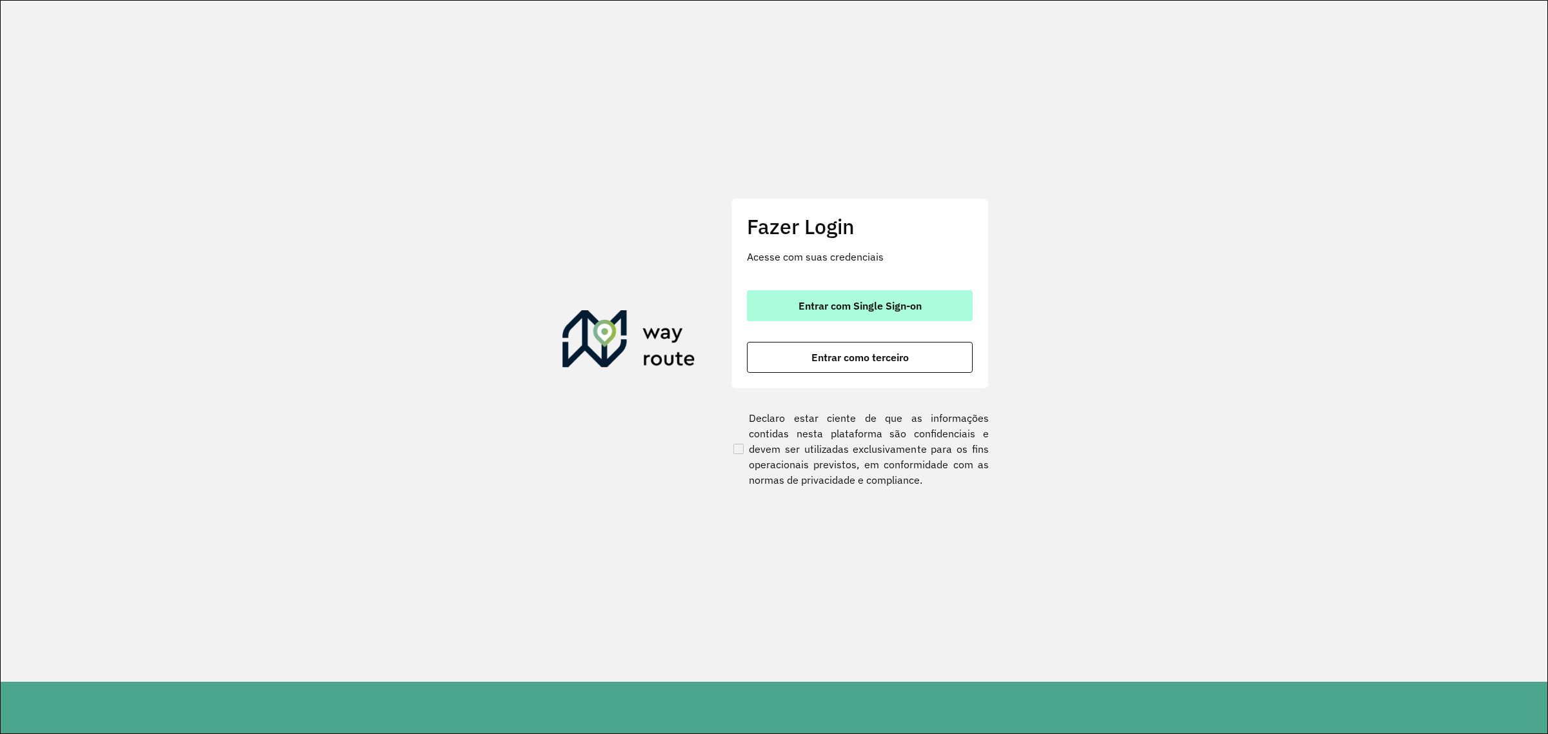
click at [841, 303] on span "Entrar com Single Sign-on" at bounding box center [860, 306] width 123 height 10
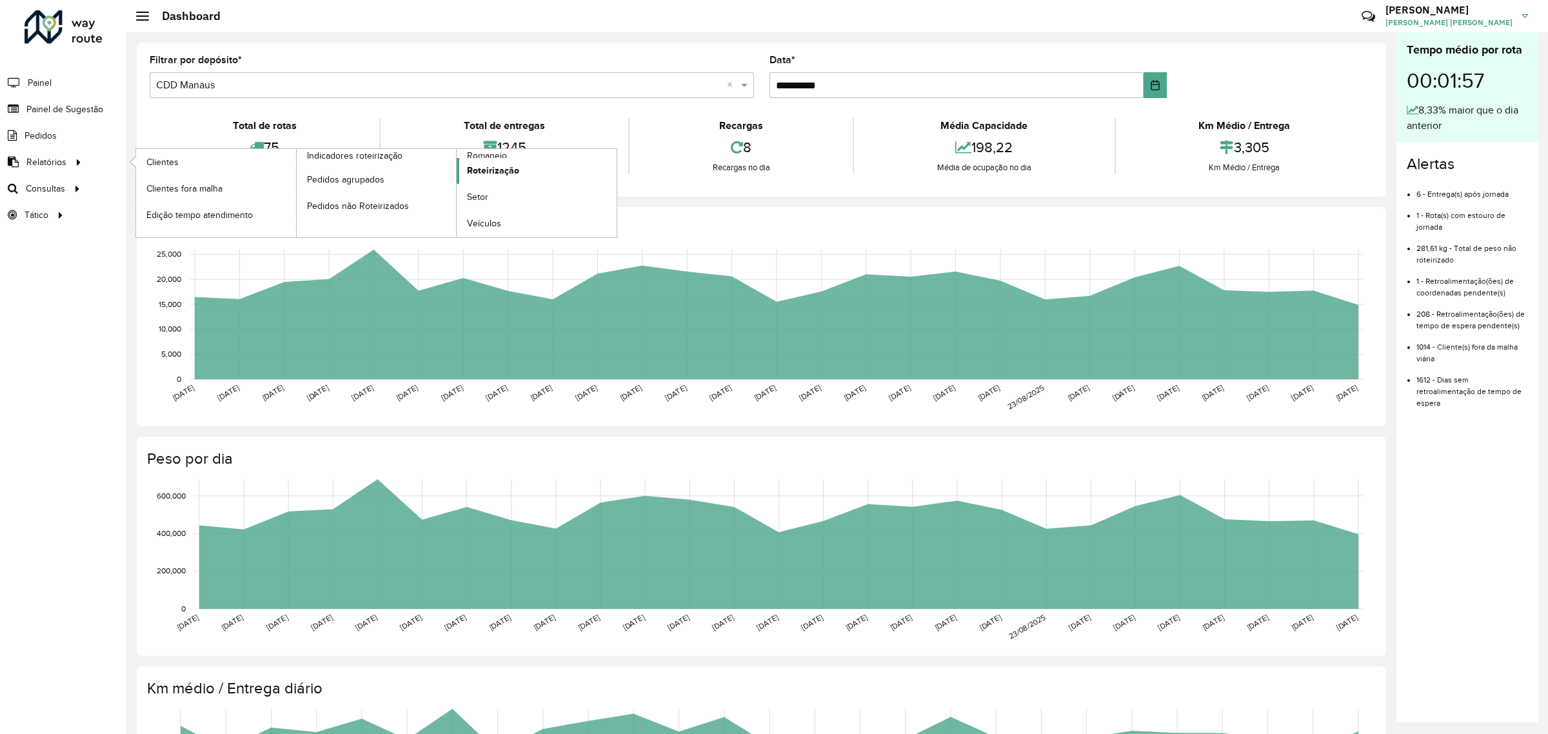
click at [487, 175] on span "Roteirização" at bounding box center [493, 171] width 52 height 14
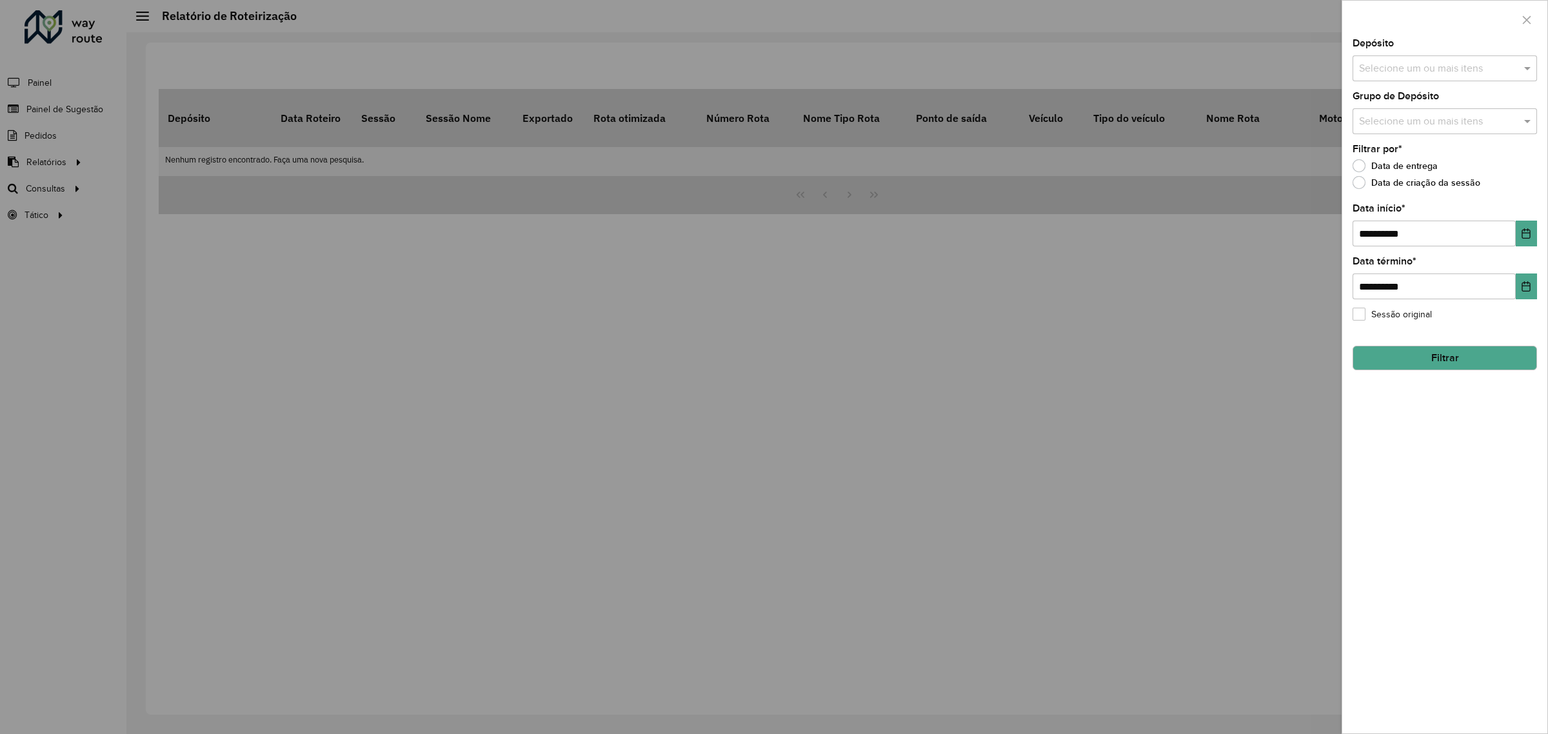
click at [74, 194] on div at bounding box center [774, 367] width 1548 height 734
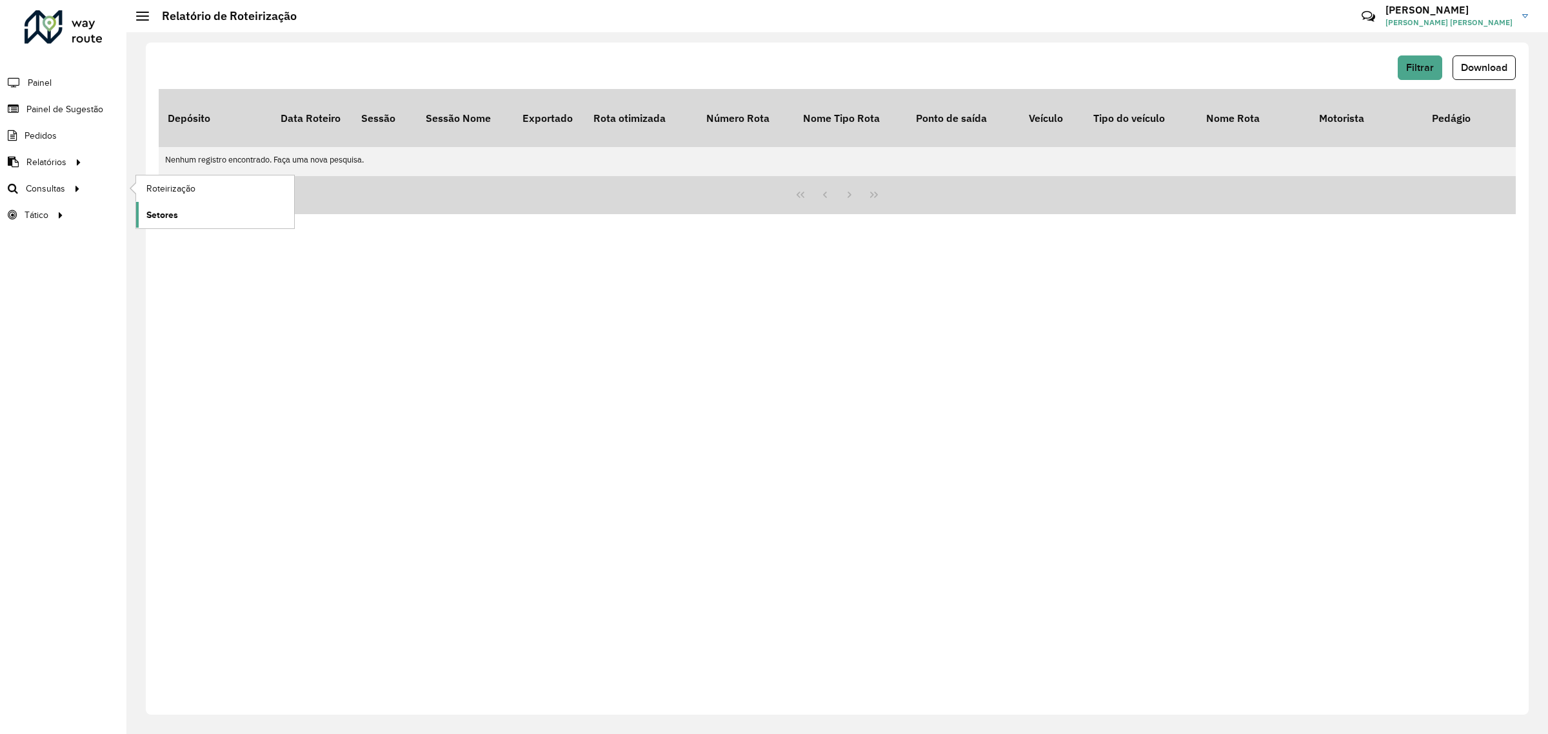
click at [173, 214] on span "Setores" at bounding box center [162, 215] width 32 height 14
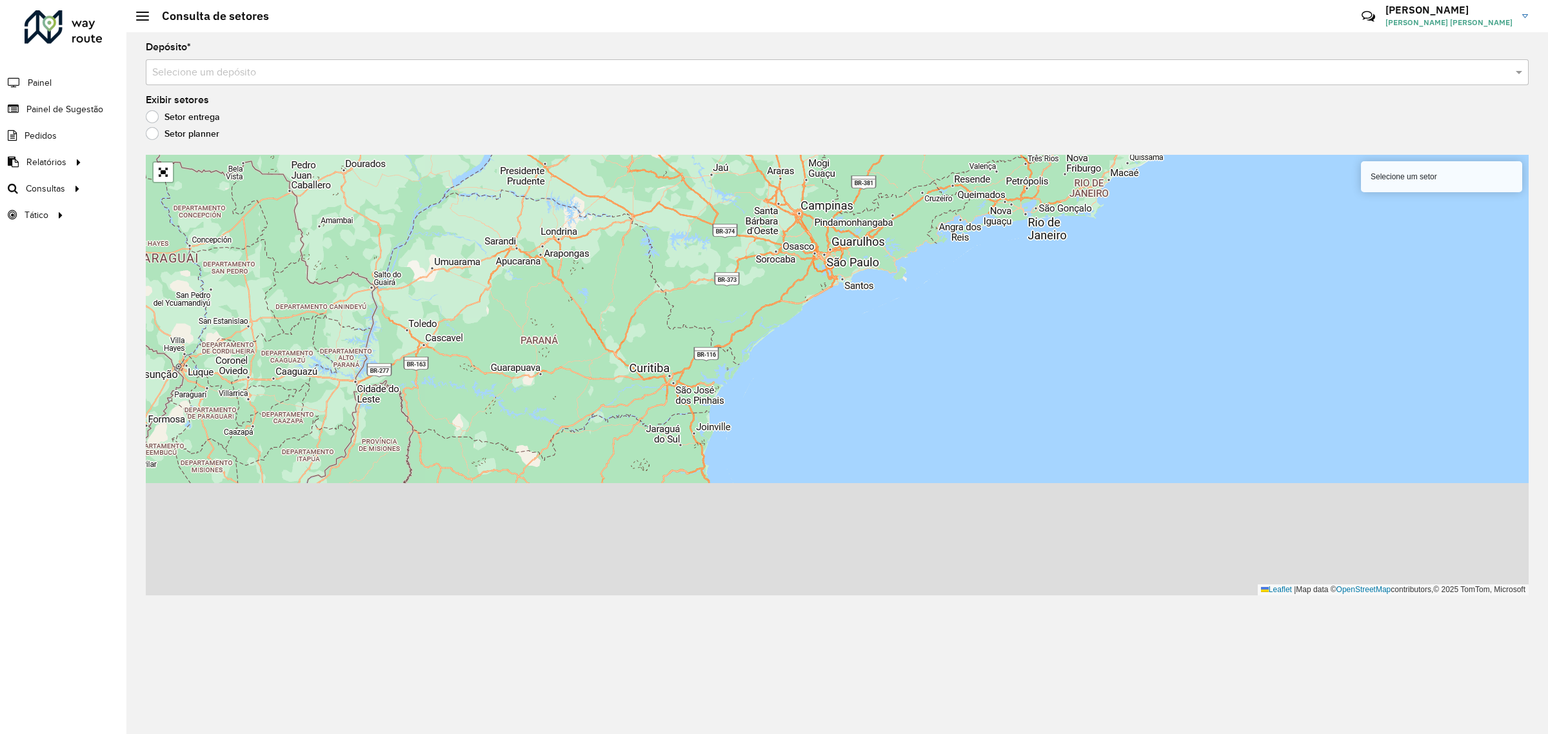
click at [230, 70] on input "text" at bounding box center [824, 72] width 1345 height 15
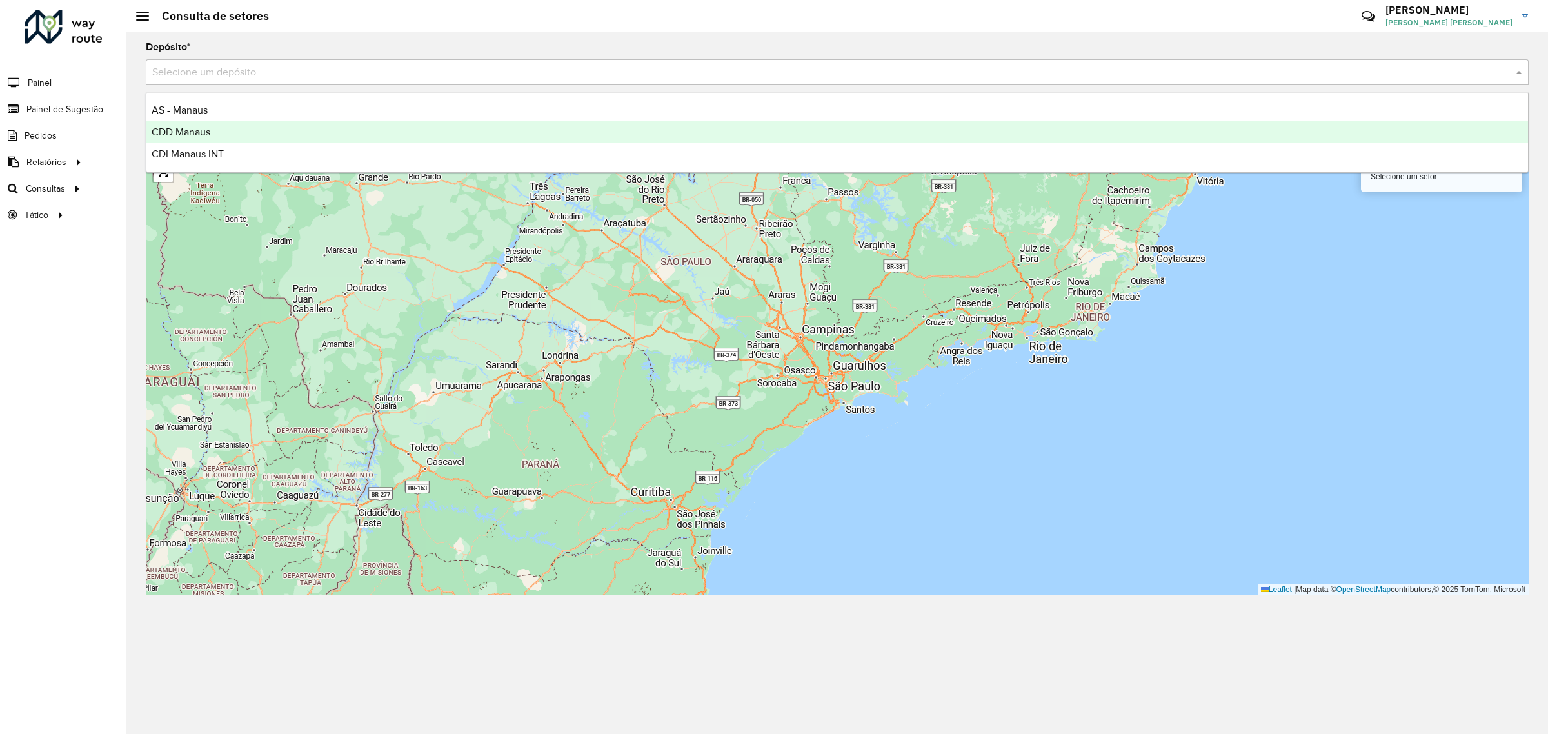
click at [187, 130] on span "CDD Manaus" at bounding box center [181, 131] width 59 height 11
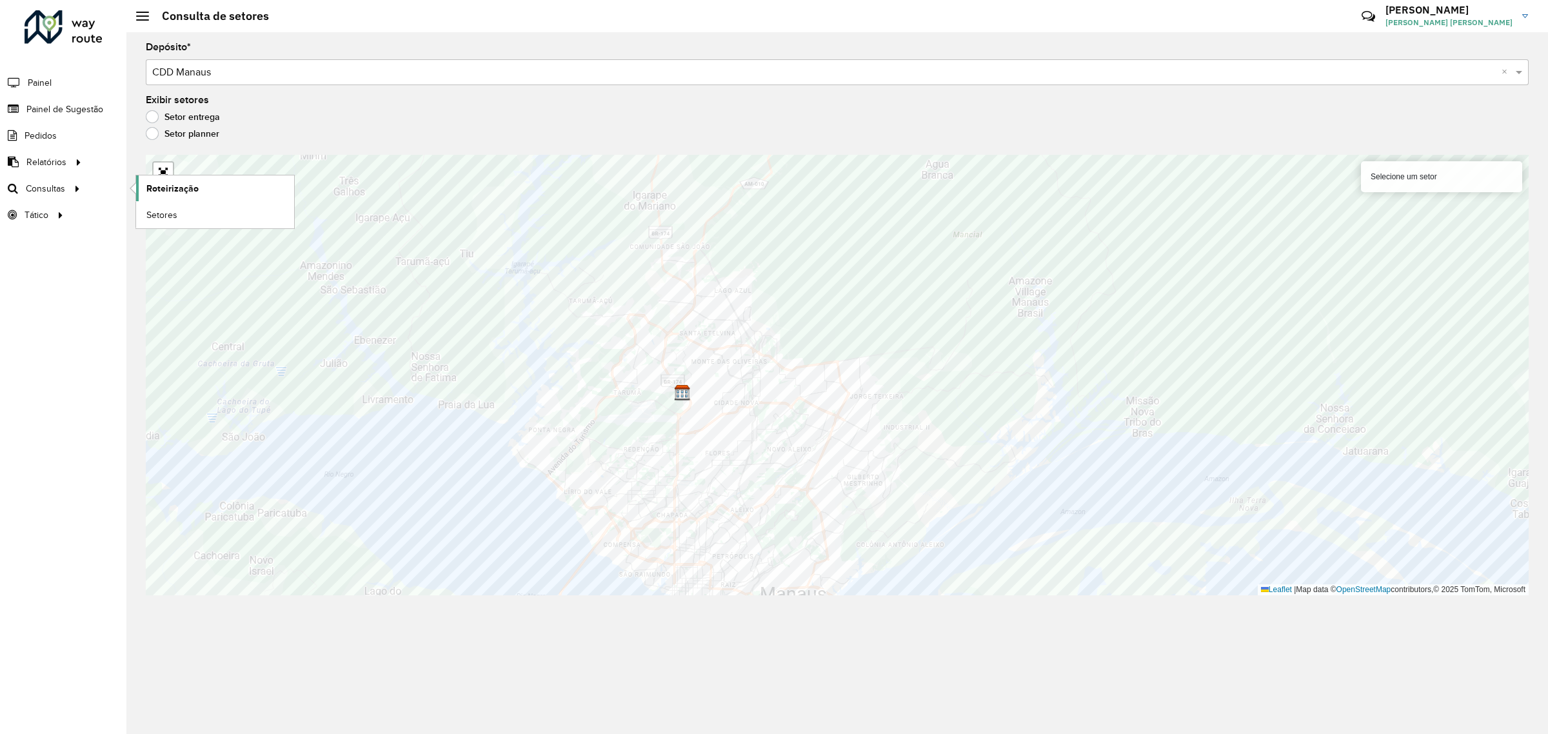
click at [184, 189] on span "Roteirização" at bounding box center [172, 189] width 52 height 14
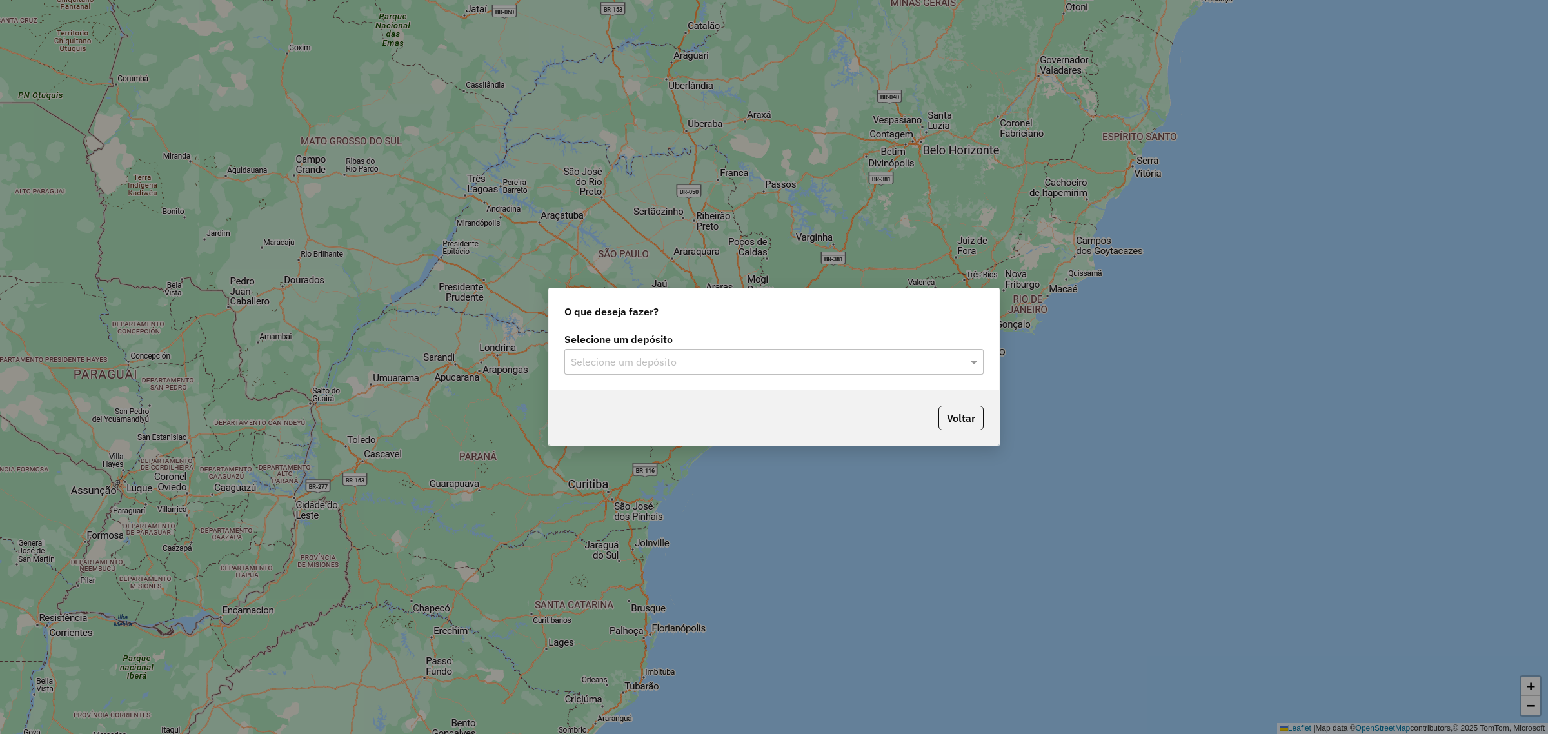
click at [701, 361] on input "text" at bounding box center [761, 362] width 381 height 15
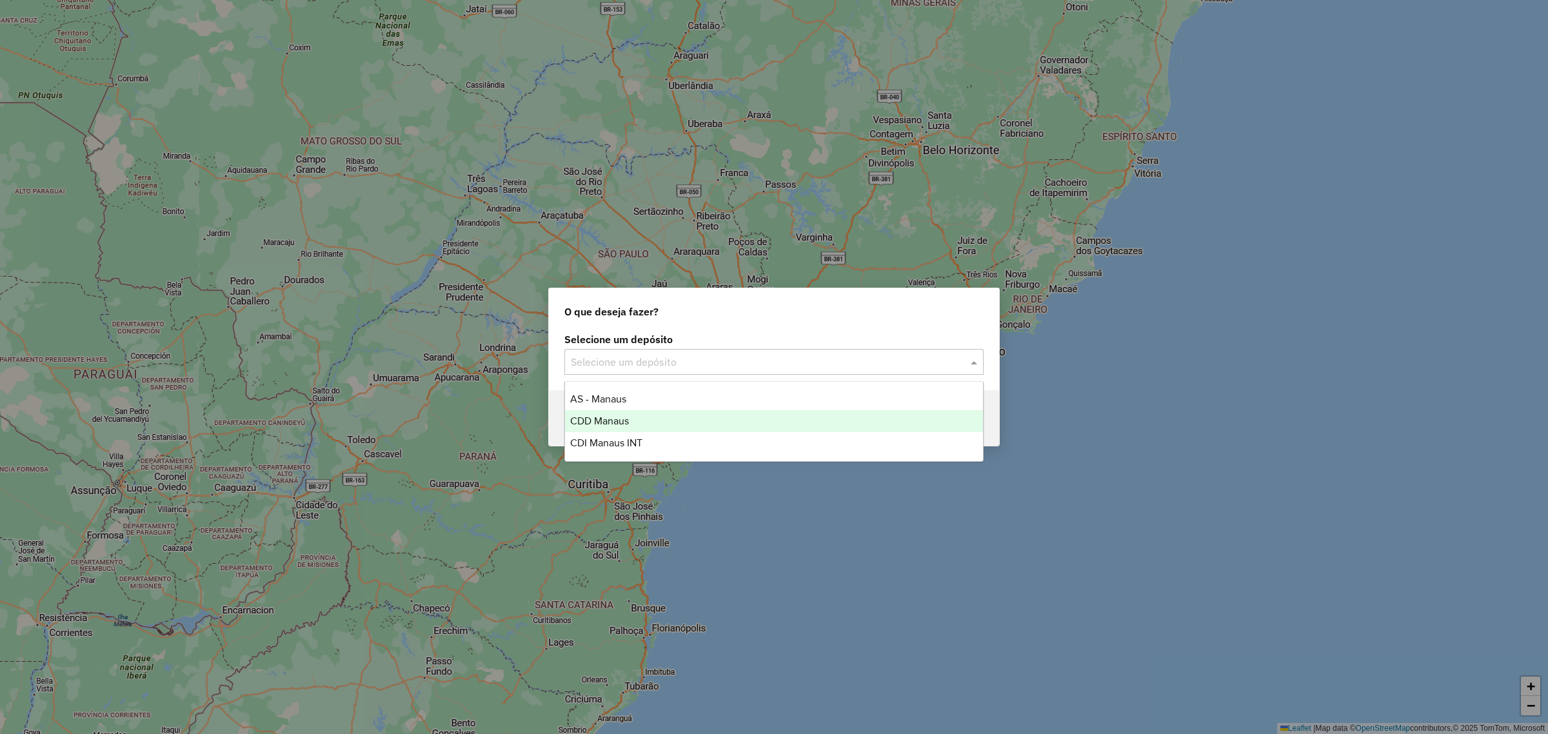
click at [617, 421] on span "CDD Manaus" at bounding box center [599, 420] width 59 height 11
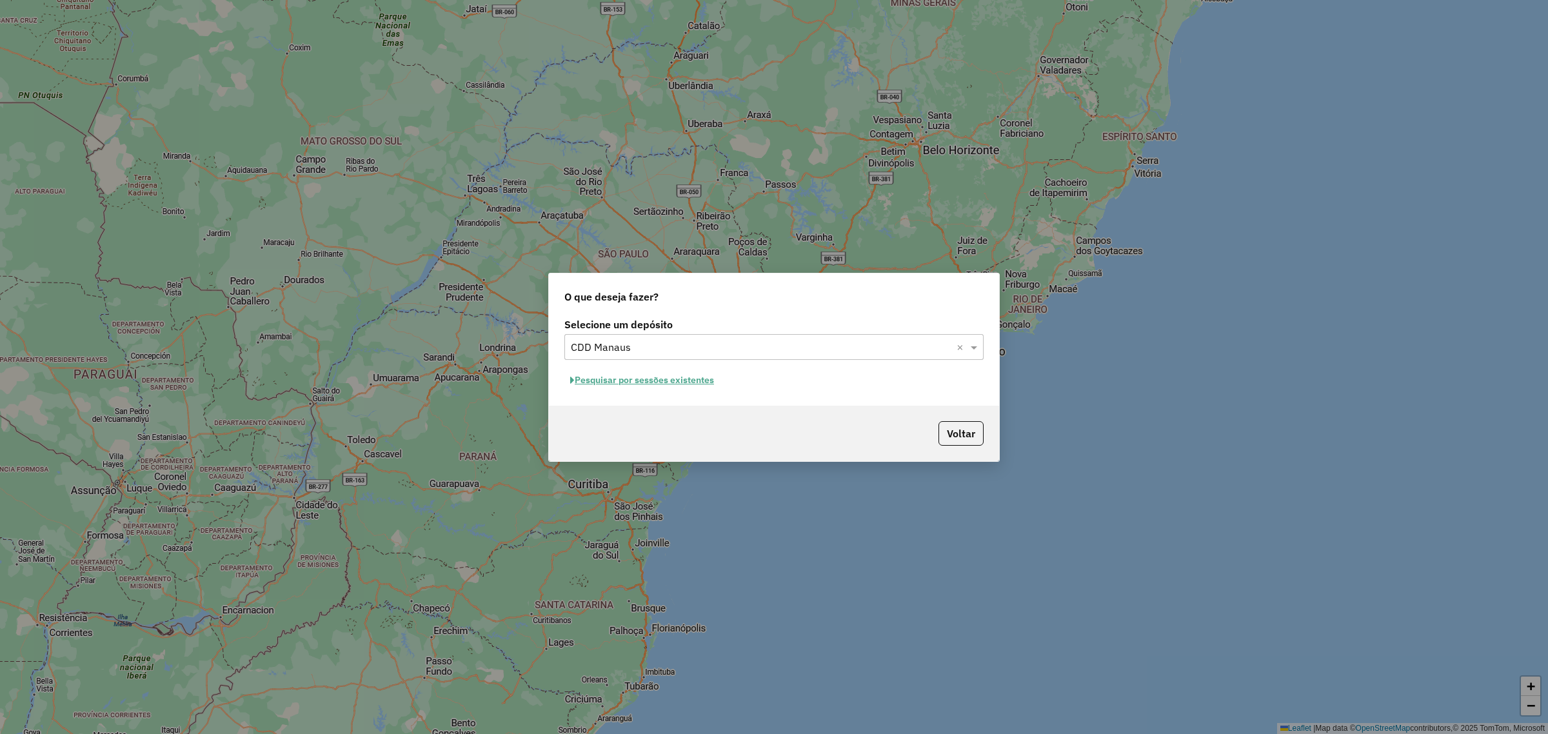
click at [665, 379] on button "Pesquisar por sessões existentes" at bounding box center [642, 380] width 155 height 20
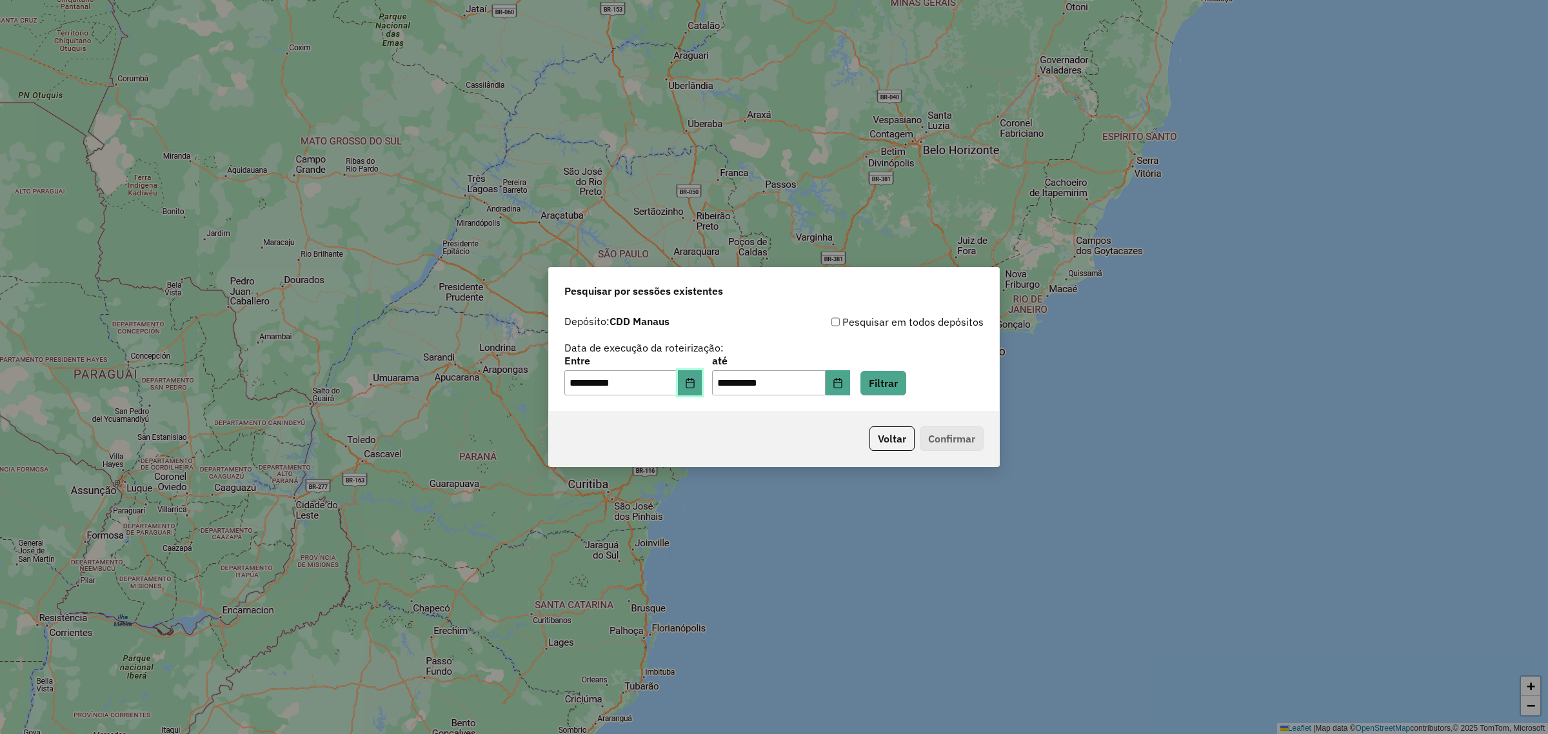
click at [694, 385] on icon "Choose Date" at bounding box center [690, 383] width 8 height 10
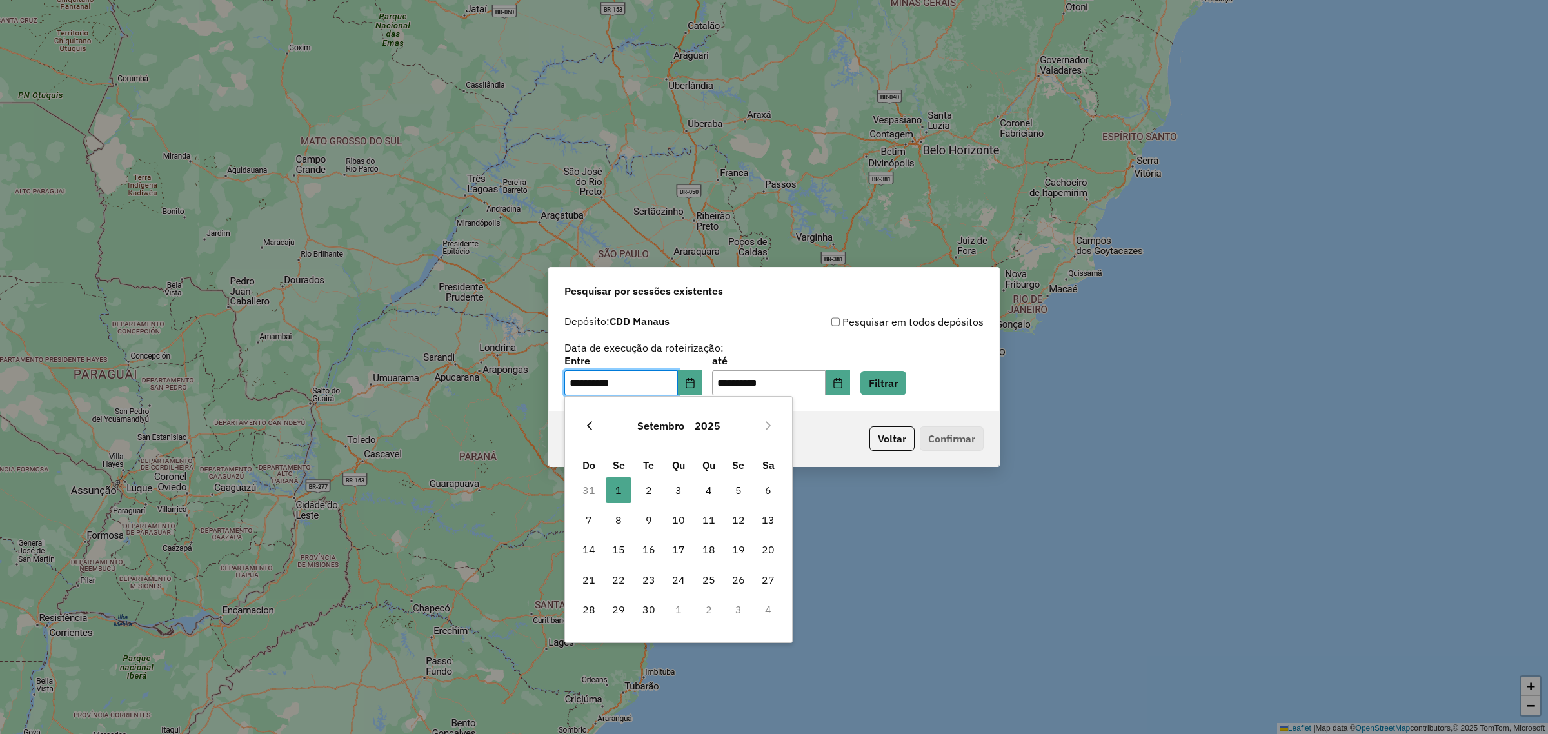
click at [587, 420] on button "Previous Month" at bounding box center [589, 425] width 21 height 21
click at [707, 613] on span "28" at bounding box center [709, 610] width 26 height 26
type input "**********"
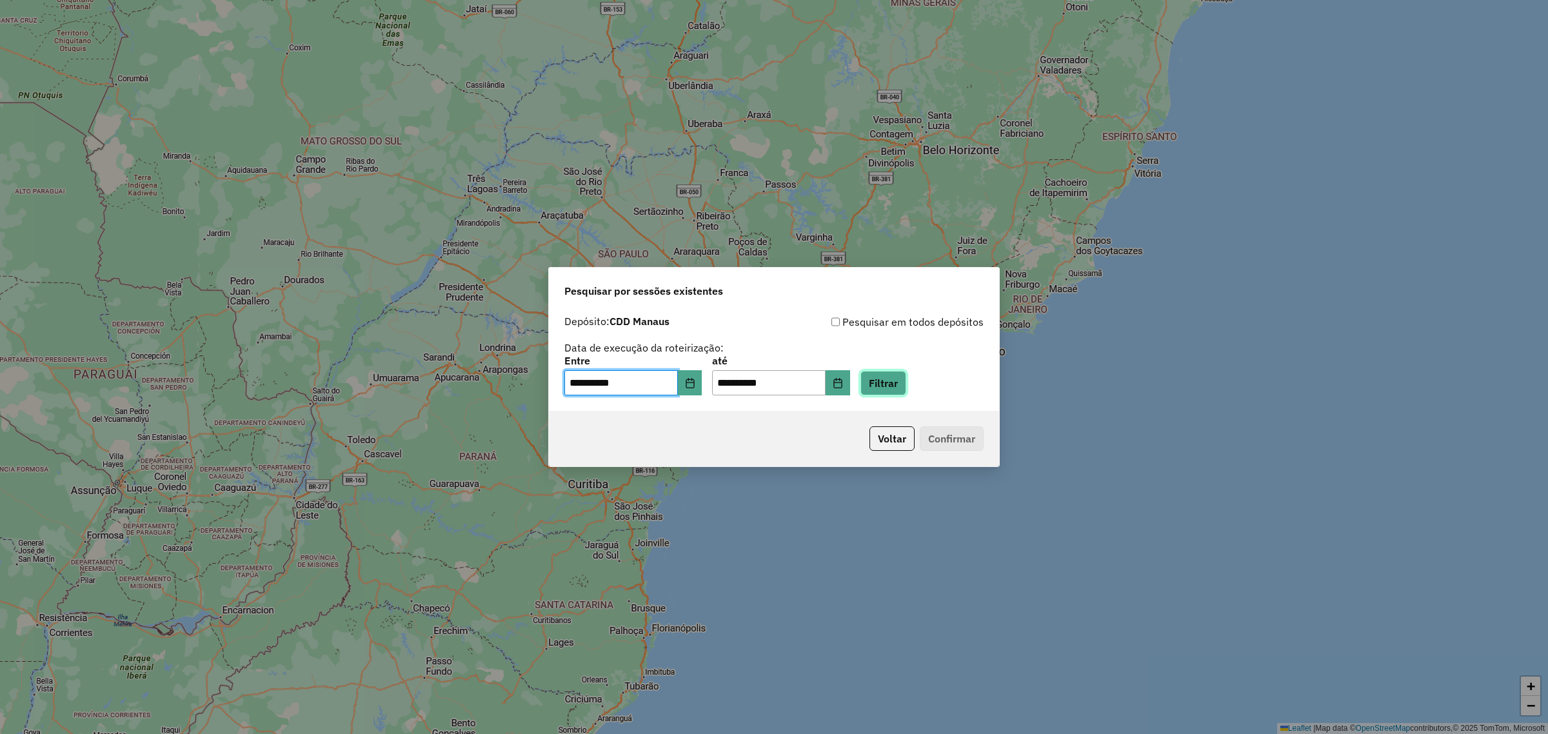
click at [901, 388] on button "Filtrar" at bounding box center [884, 383] width 46 height 25
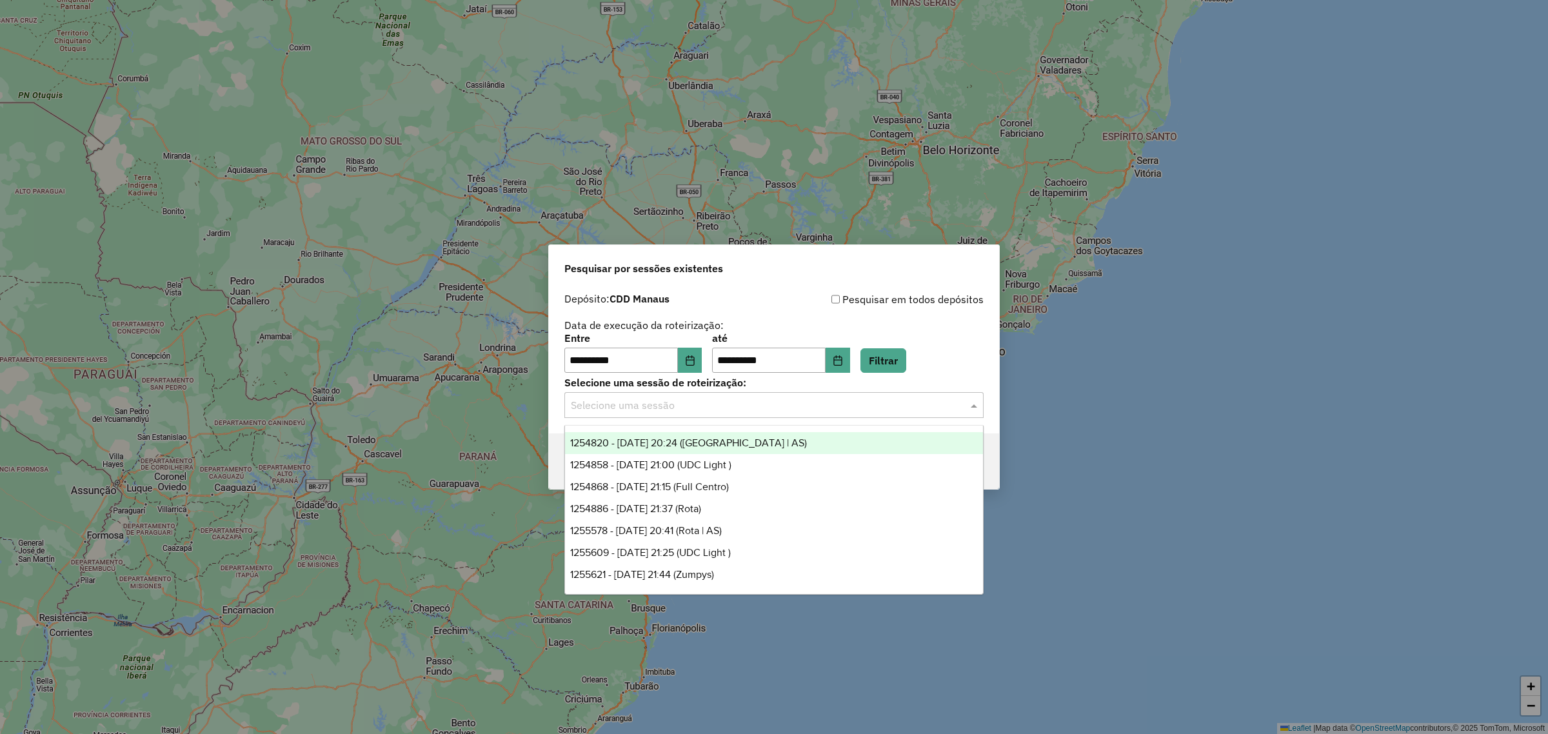
click at [646, 408] on input "text" at bounding box center [761, 405] width 381 height 15
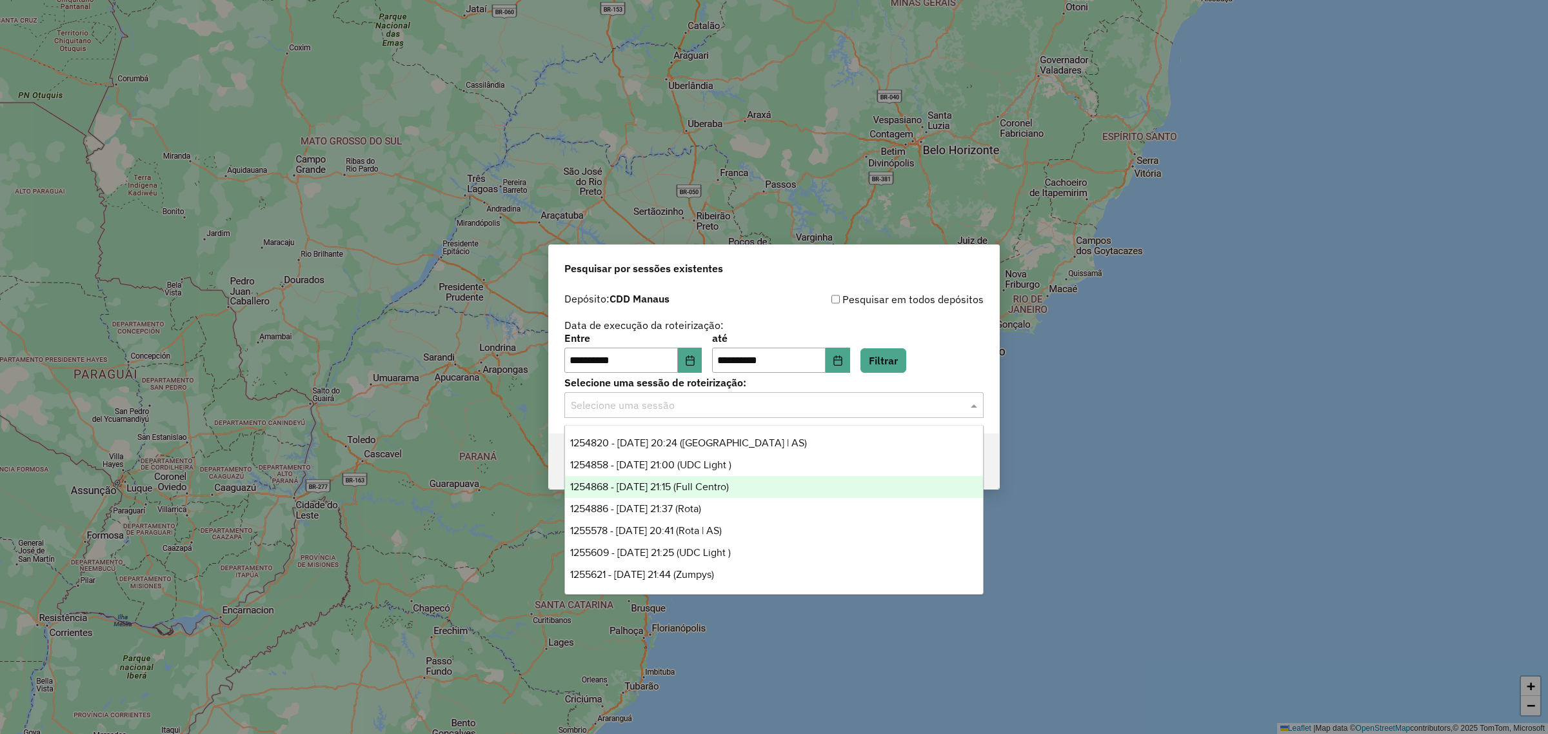
click at [653, 488] on span "1254868 - 28/08/2025 21:15 (Full Centro)" at bounding box center [649, 486] width 159 height 11
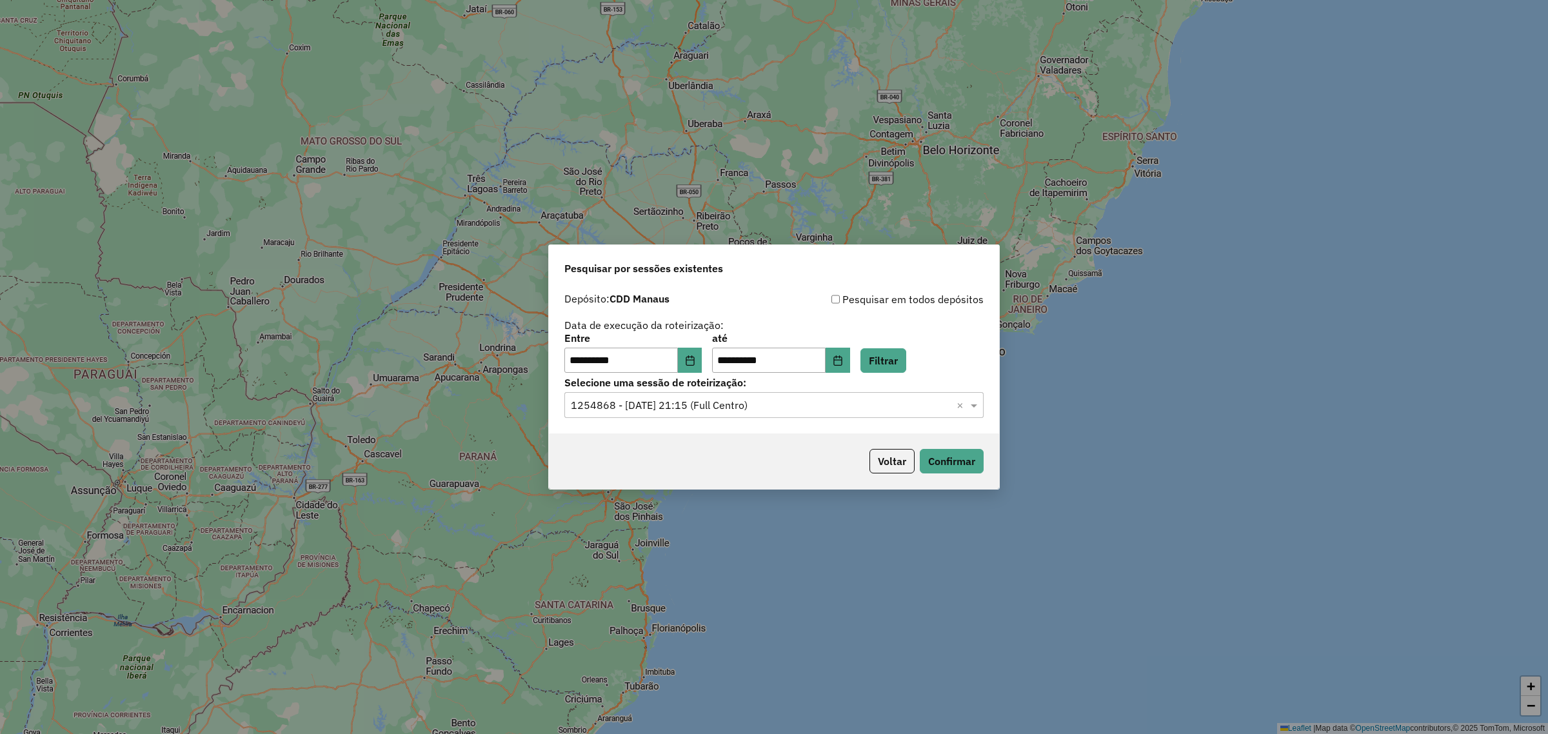
click at [701, 410] on input "text" at bounding box center [761, 405] width 381 height 15
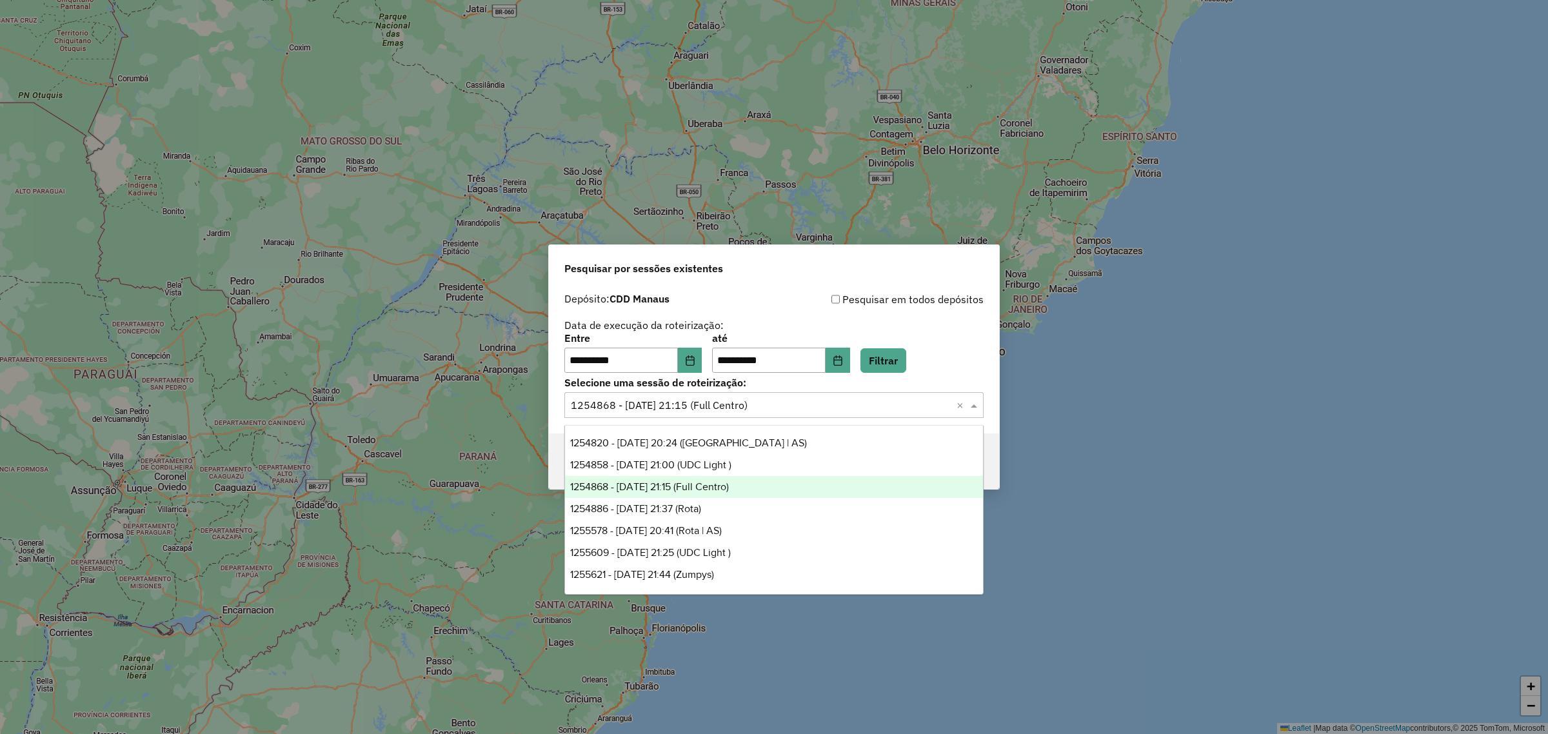
click at [699, 492] on span "1254868 - 28/08/2025 21:15 (Full Centro)" at bounding box center [649, 486] width 159 height 11
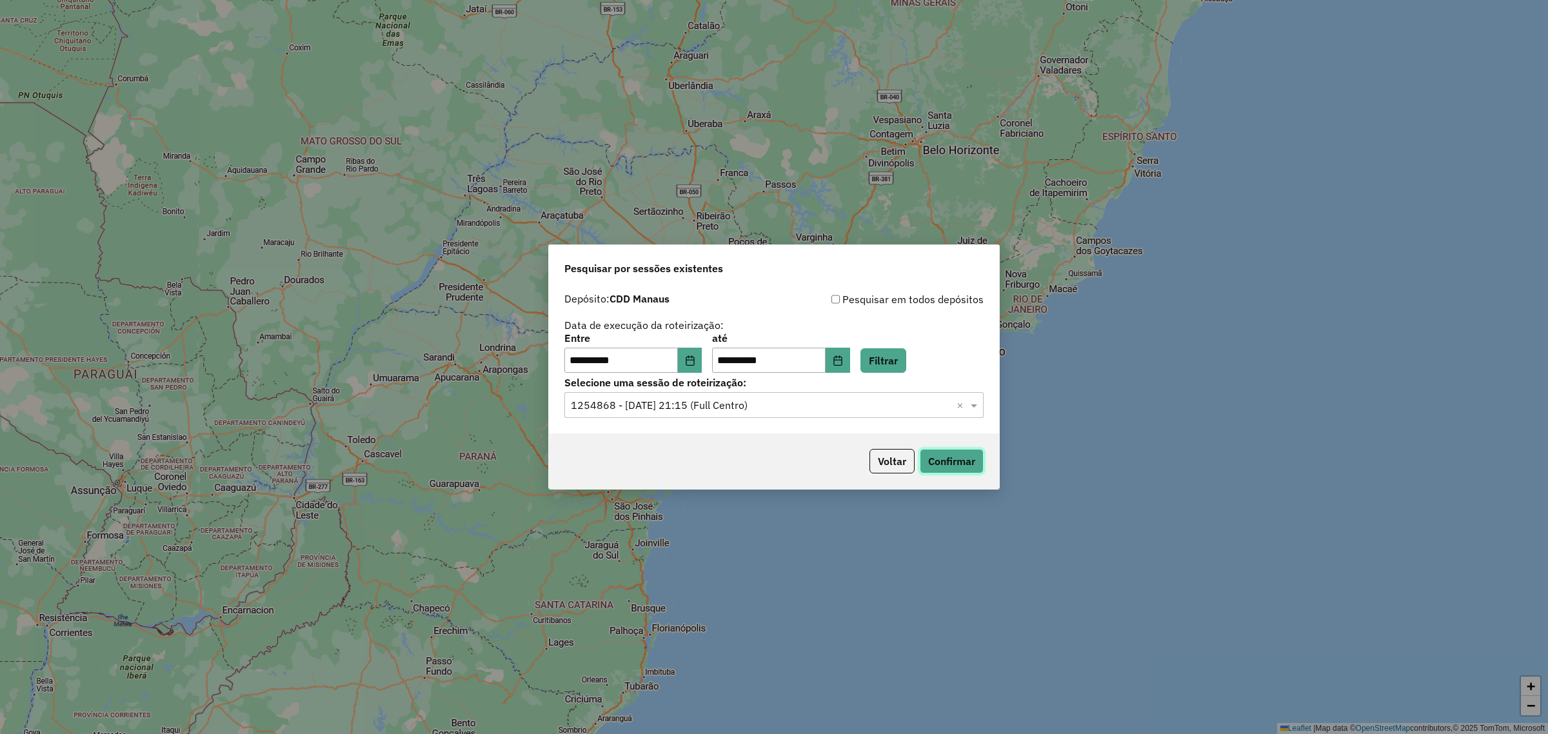
click at [949, 455] on button "Confirmar" at bounding box center [952, 461] width 64 height 25
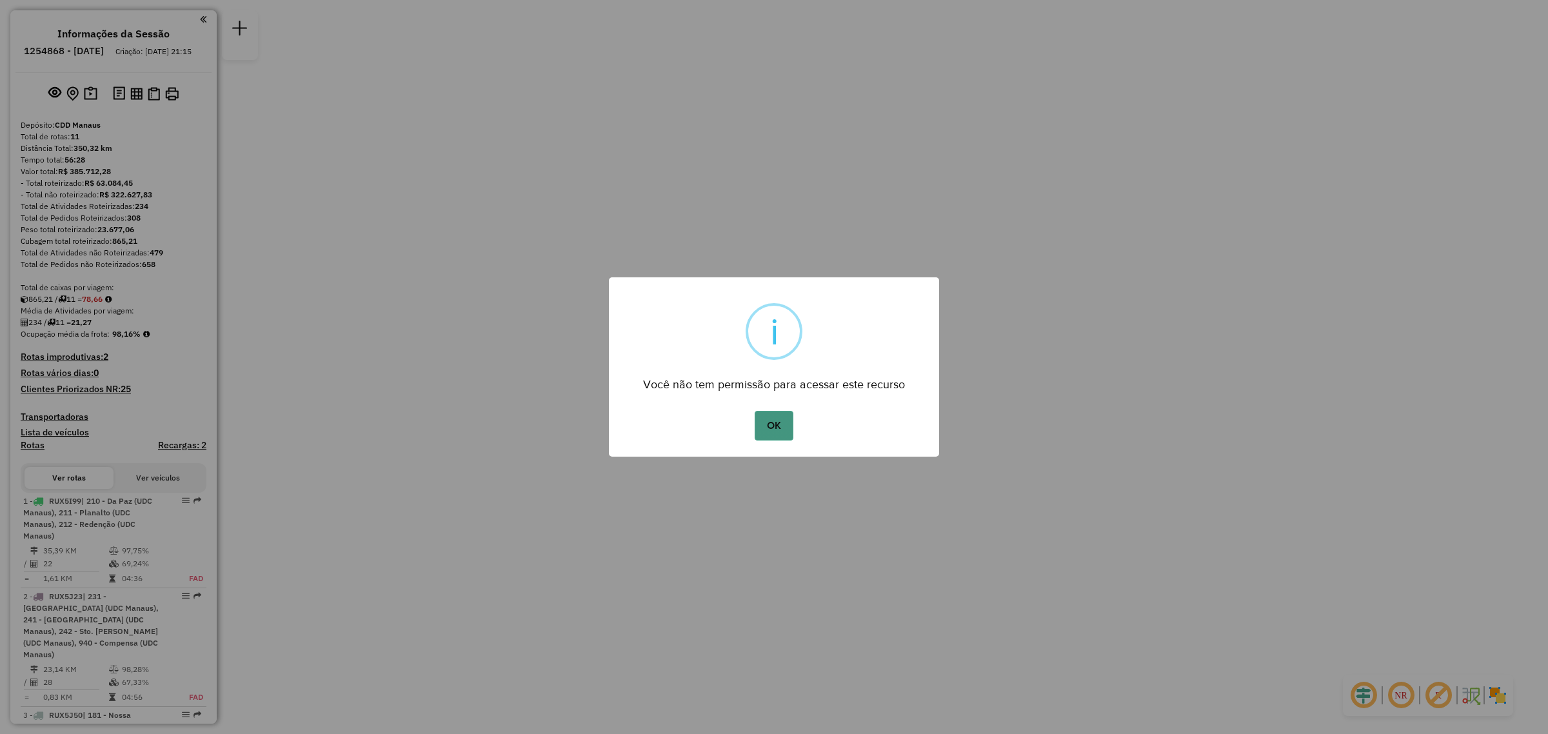
click at [755, 433] on button "OK" at bounding box center [774, 426] width 38 height 30
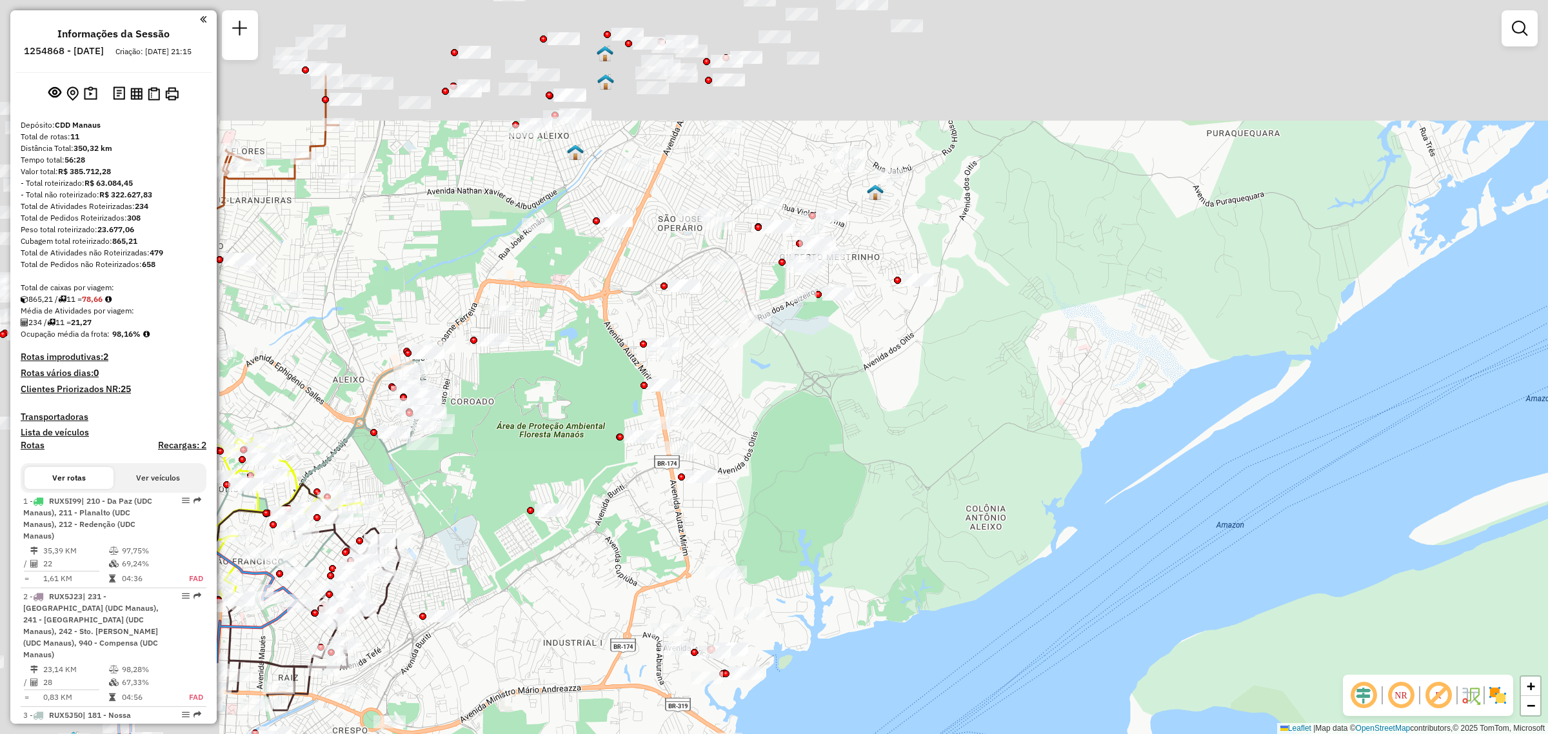
drag, startPoint x: 560, startPoint y: 400, endPoint x: 748, endPoint y: 489, distance: 208.4
click at [801, 544] on div "Janela de atendimento Grade de atendimento Capacidade Transportadoras Veículos …" at bounding box center [774, 367] width 1548 height 734
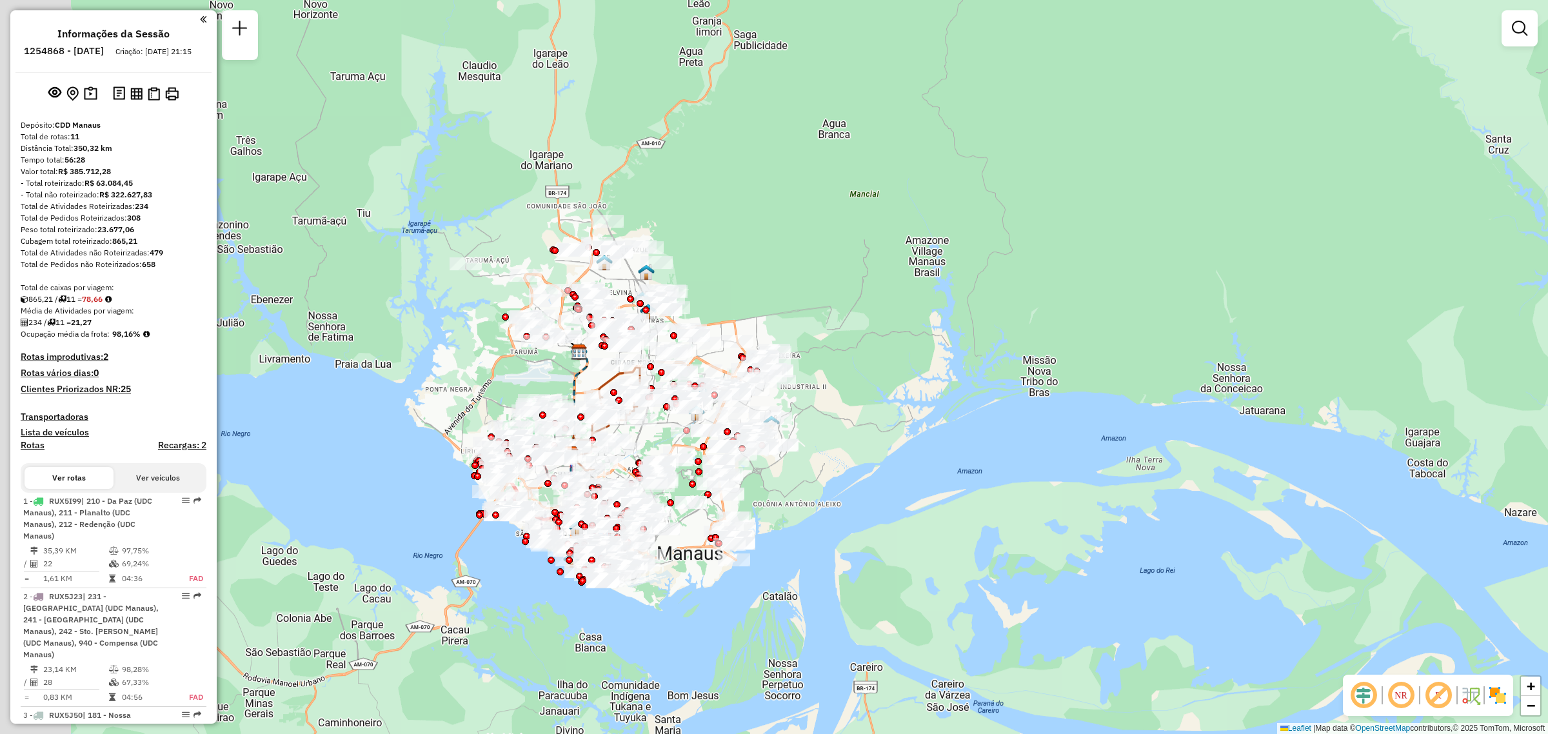
drag, startPoint x: 411, startPoint y: 469, endPoint x: 529, endPoint y: 552, distance: 144.4
click at [529, 552] on div "Janela de atendimento Grade de atendimento Capacidade Transportadoras Veículos …" at bounding box center [774, 367] width 1548 height 734
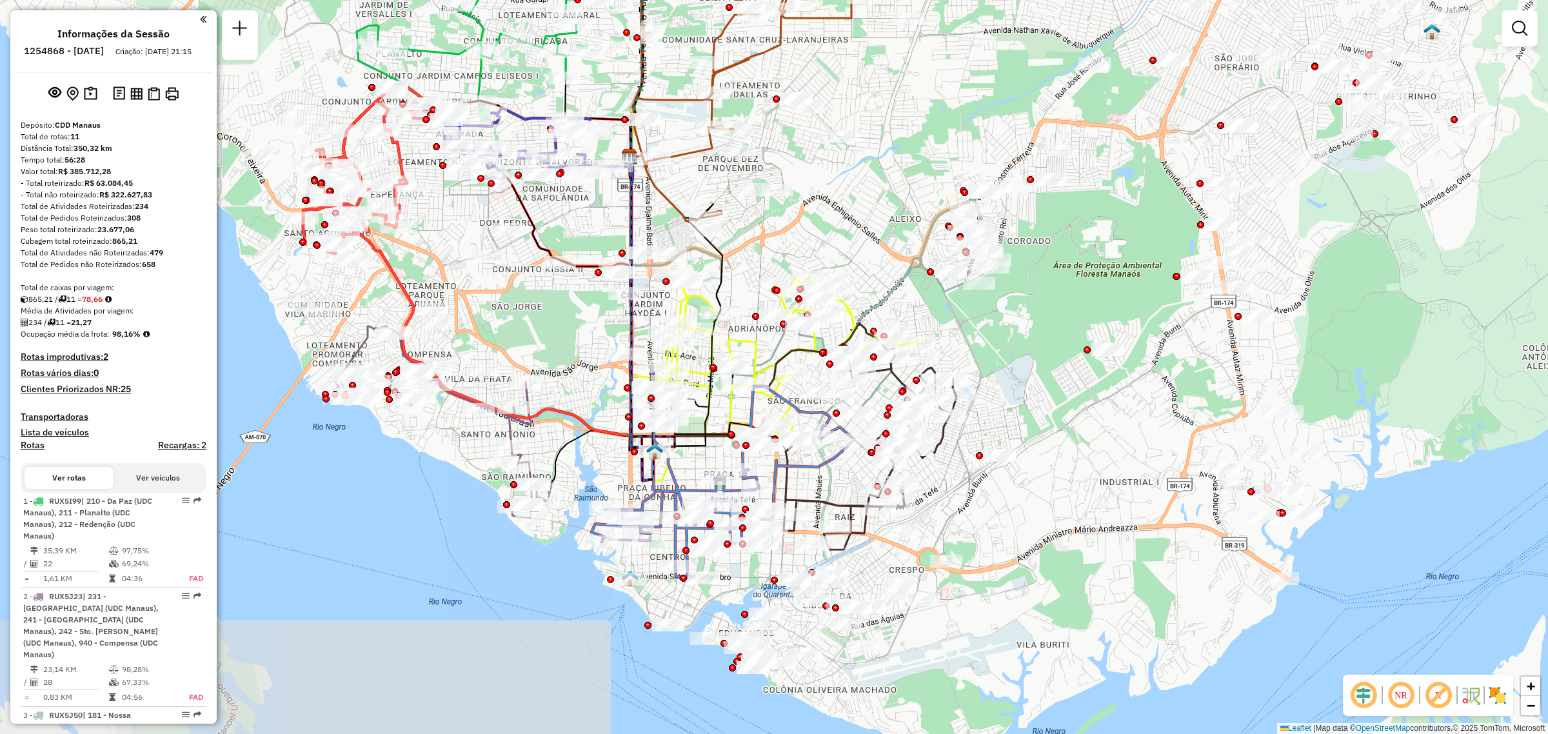
drag, startPoint x: 823, startPoint y: 520, endPoint x: 703, endPoint y: 405, distance: 166.5
click at [674, 305] on icon at bounding box center [776, 358] width 288 height 162
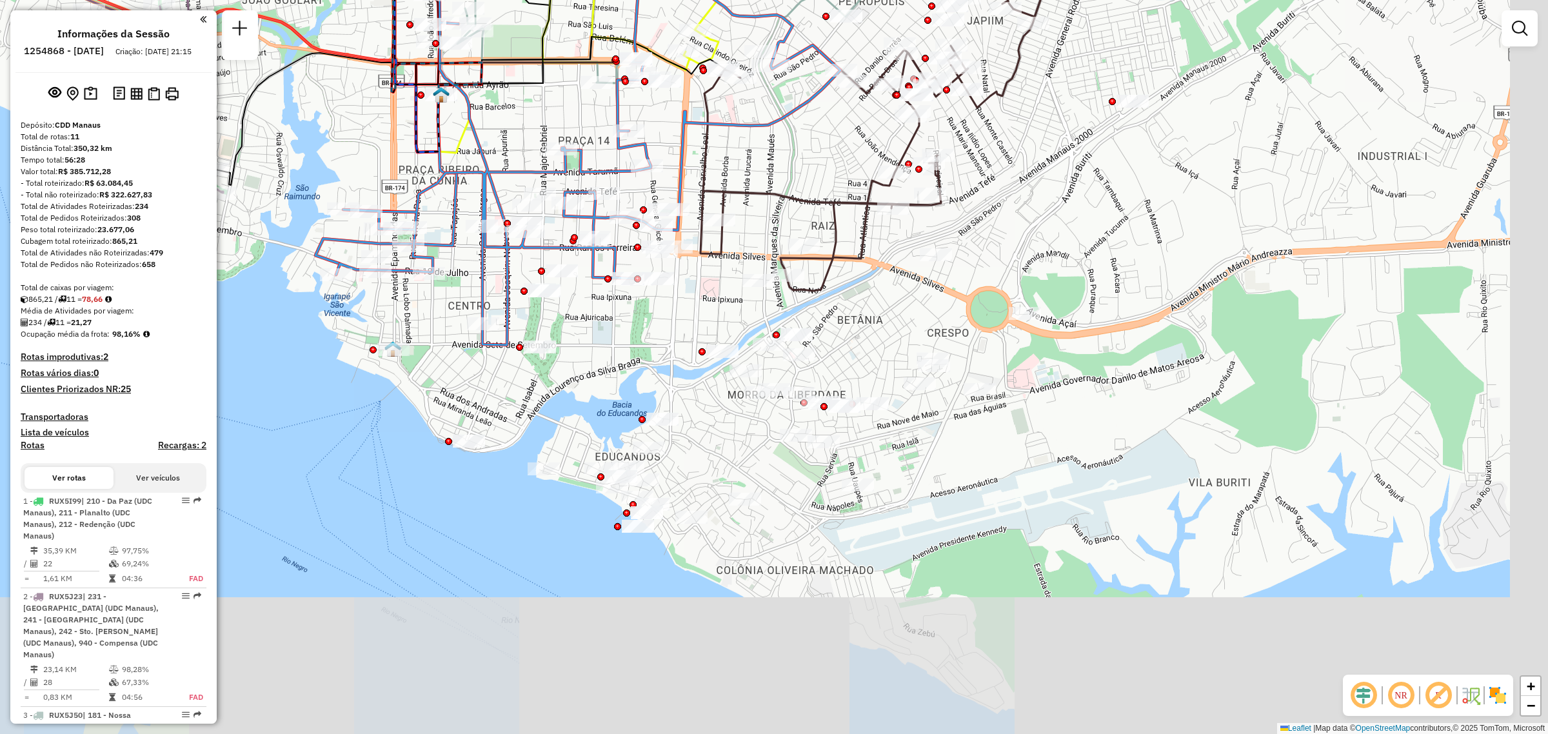
drag, startPoint x: 841, startPoint y: 558, endPoint x: 708, endPoint y: 234, distance: 350.1
click at [708, 234] on icon at bounding box center [873, 64] width 345 height 454
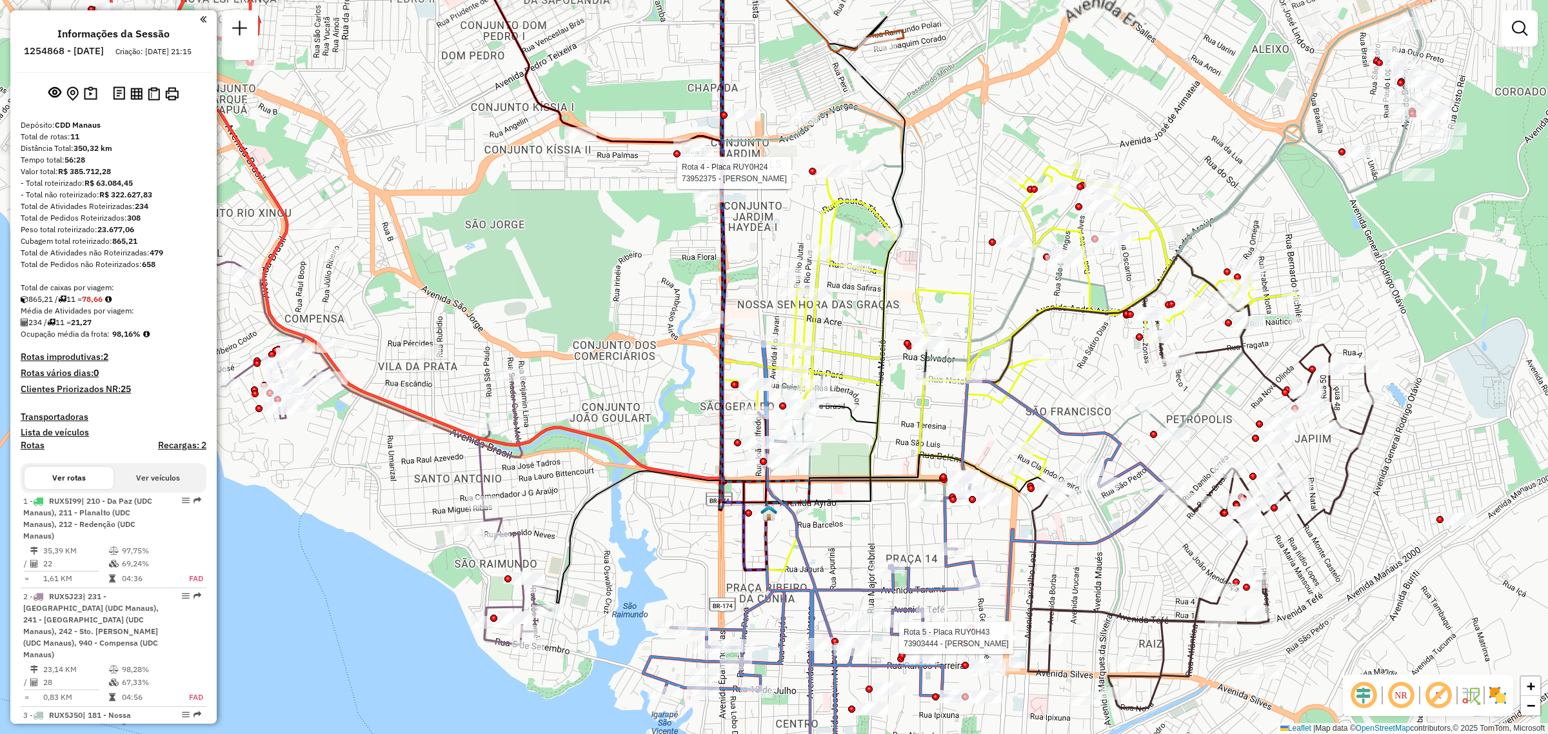
click at [388, 401] on icon at bounding box center [464, 311] width 605 height 518
select select "**********"
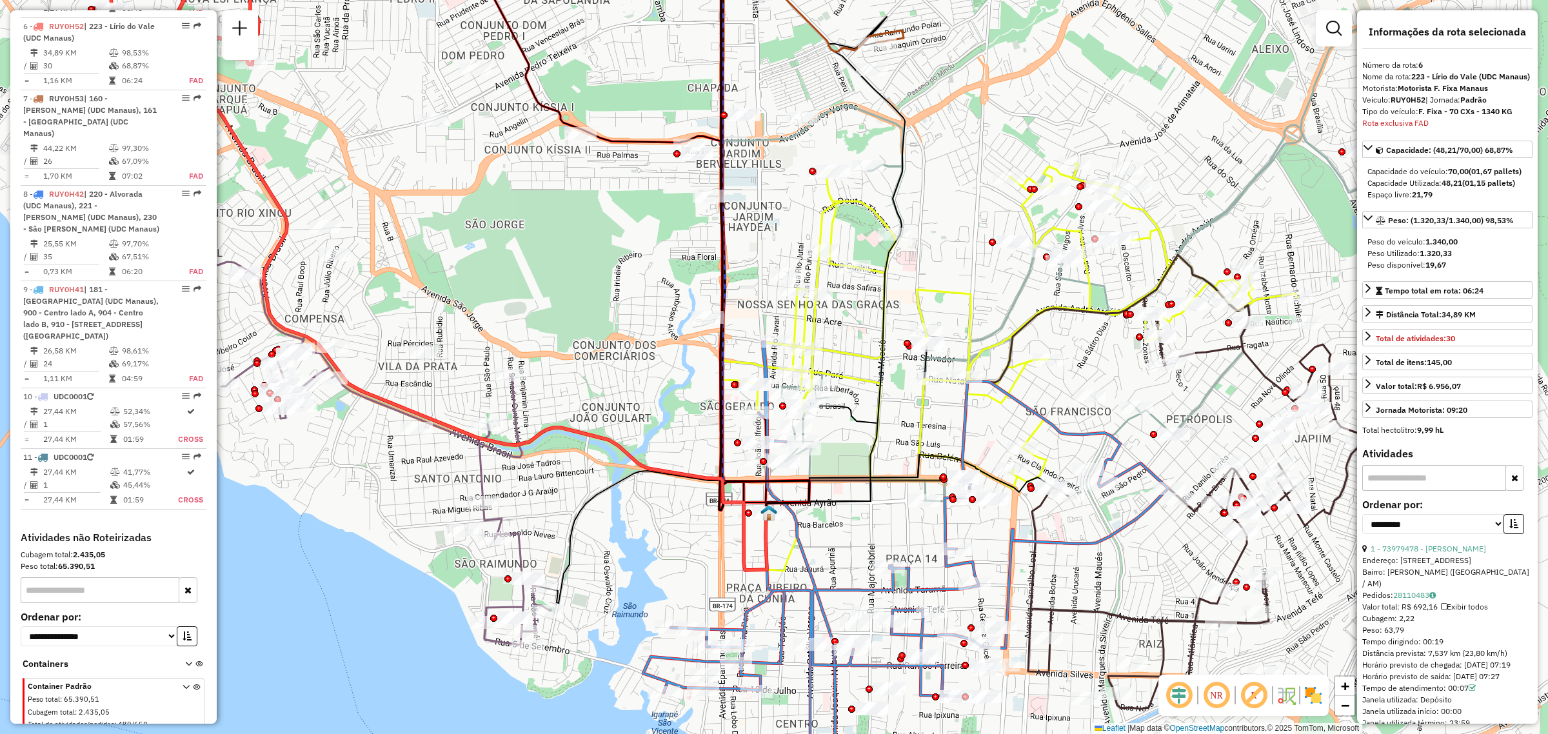
scroll to position [972, 0]
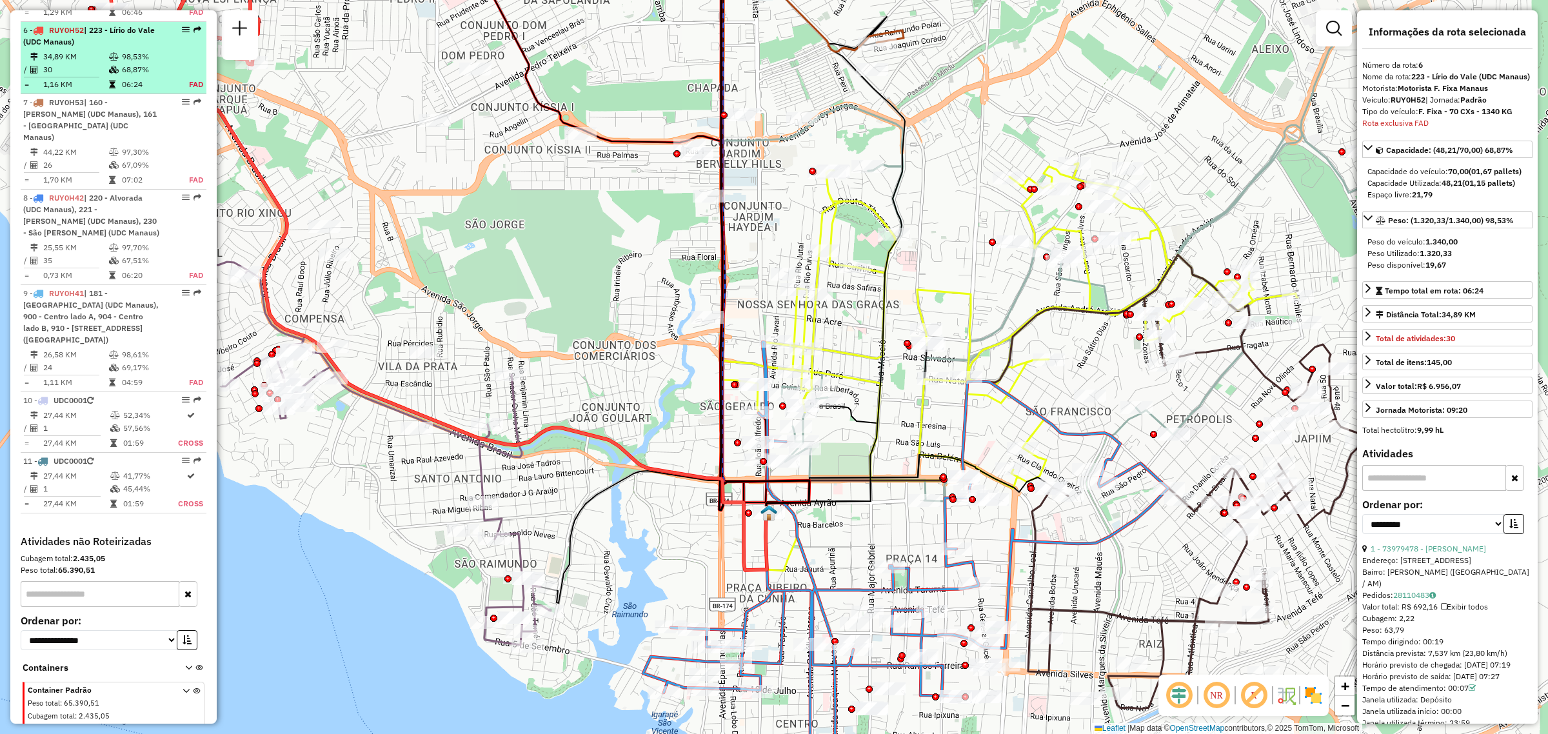
click at [100, 50] on td "34,89 KM" at bounding box center [76, 56] width 66 height 13
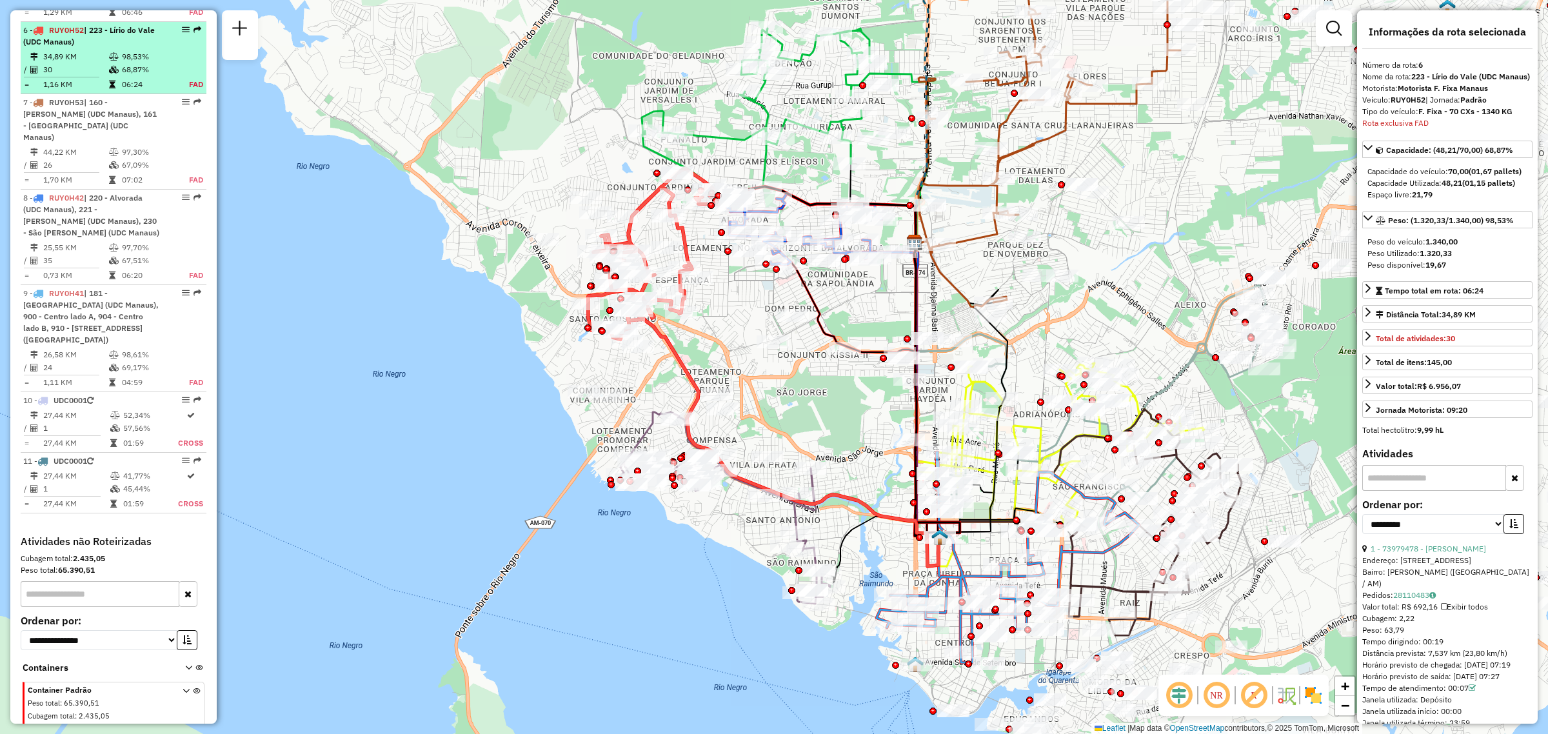
drag, startPoint x: 103, startPoint y: 49, endPoint x: 53, endPoint y: 50, distance: 50.3
click at [50, 50] on td "34,89 KM" at bounding box center [76, 56] width 66 height 13
click at [61, 63] on td "30" at bounding box center [76, 69] width 66 height 13
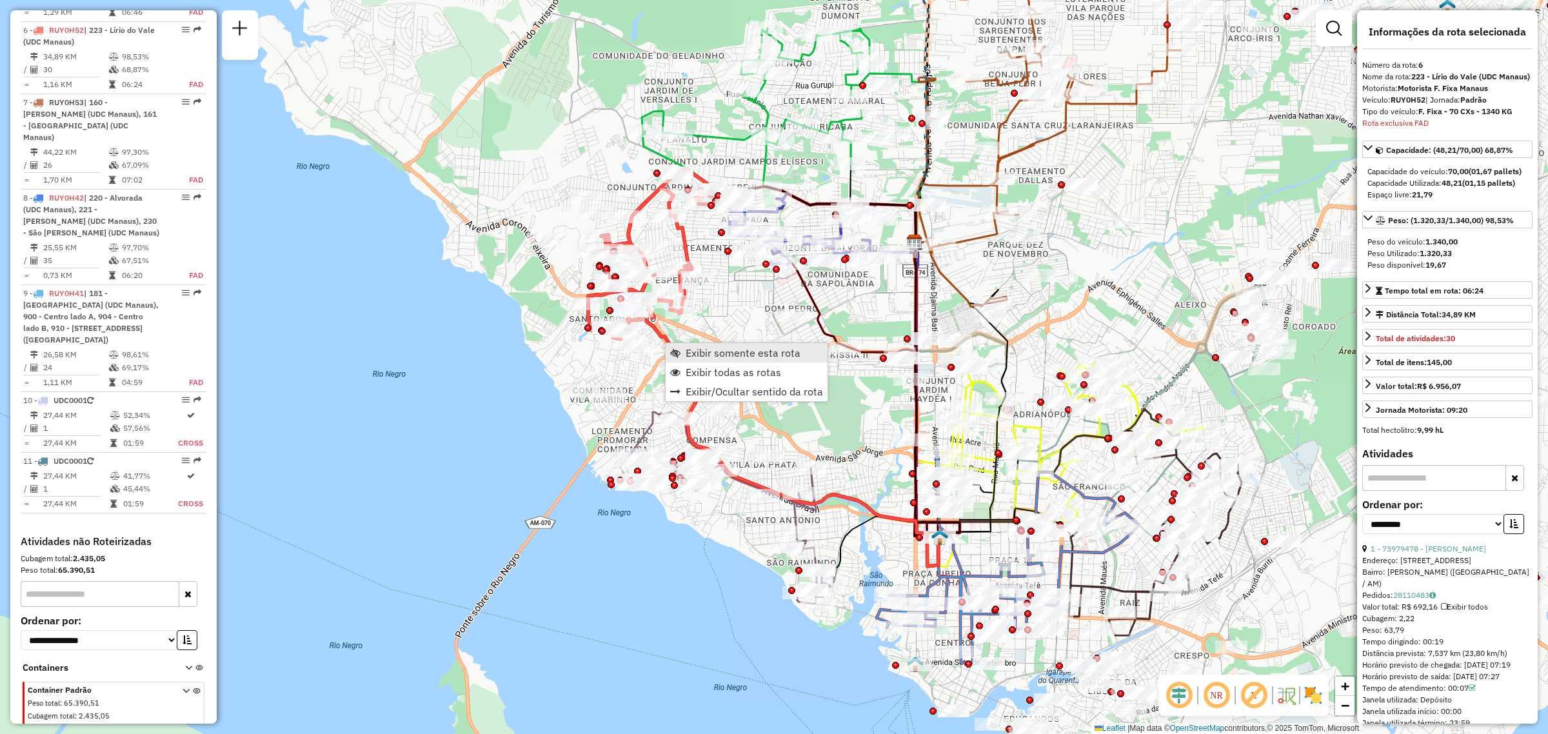
click at [726, 356] on span "Exibir somente esta rota" at bounding box center [743, 353] width 115 height 10
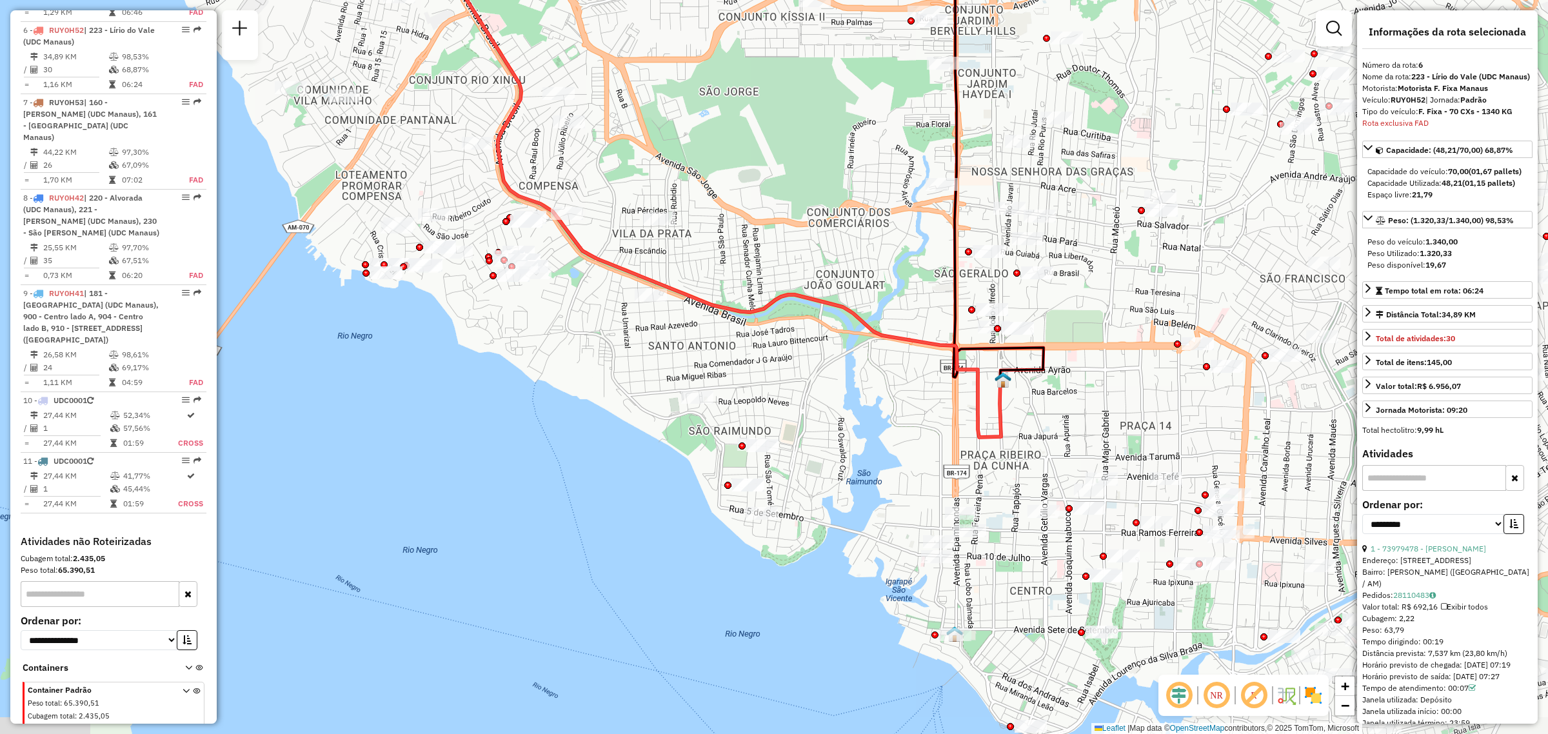
drag, startPoint x: 744, startPoint y: 471, endPoint x: 674, endPoint y: 246, distance: 235.1
click at [673, 245] on div "Janela de atendimento Grade de atendimento Capacidade Transportadoras Veículos …" at bounding box center [774, 367] width 1548 height 734
